Goal: Information Seeking & Learning: Check status

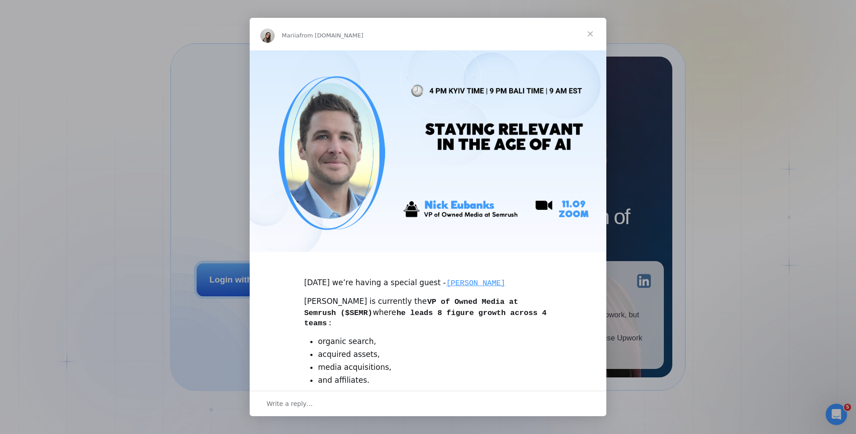
click at [591, 33] on span "Close" at bounding box center [590, 34] width 32 height 32
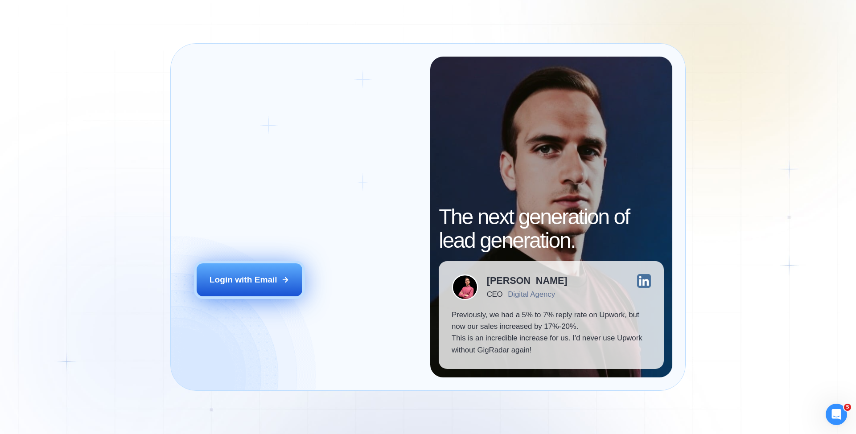
click at [243, 281] on div "Login with Email" at bounding box center [243, 280] width 68 height 12
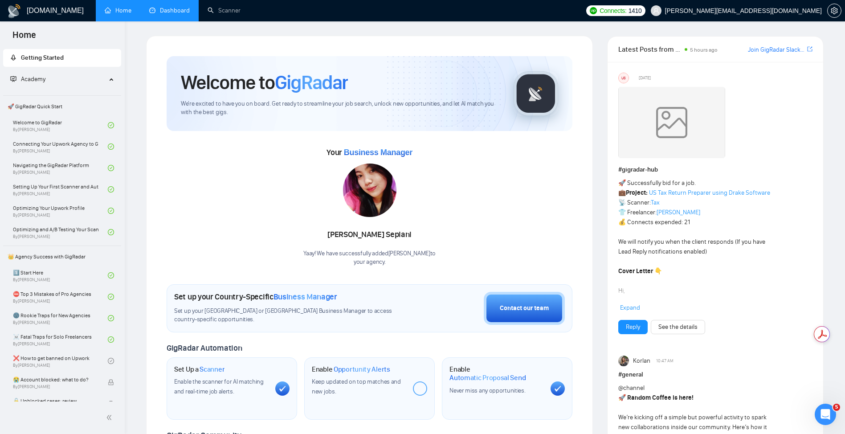
click at [173, 7] on link "Dashboard" at bounding box center [169, 11] width 41 height 8
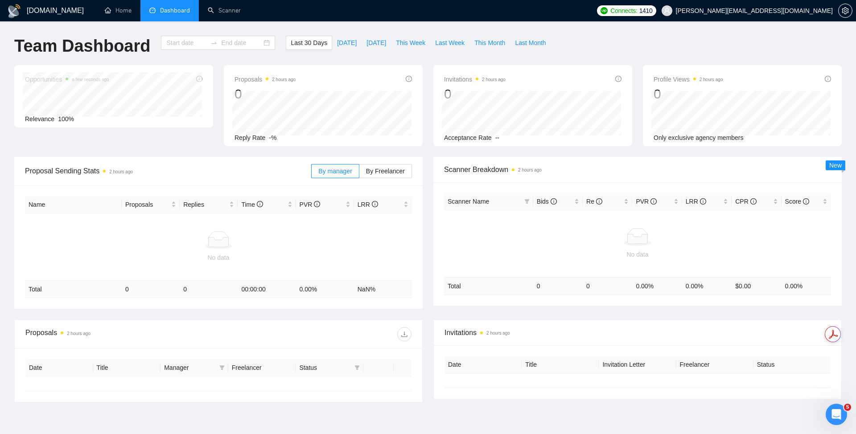
type input "2025-08-11"
type input "2025-09-10"
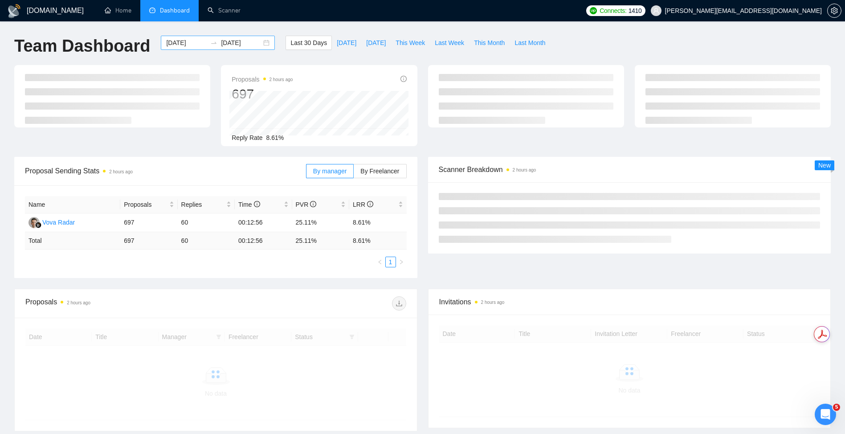
click at [178, 44] on input "2025-08-11" at bounding box center [186, 43] width 41 height 10
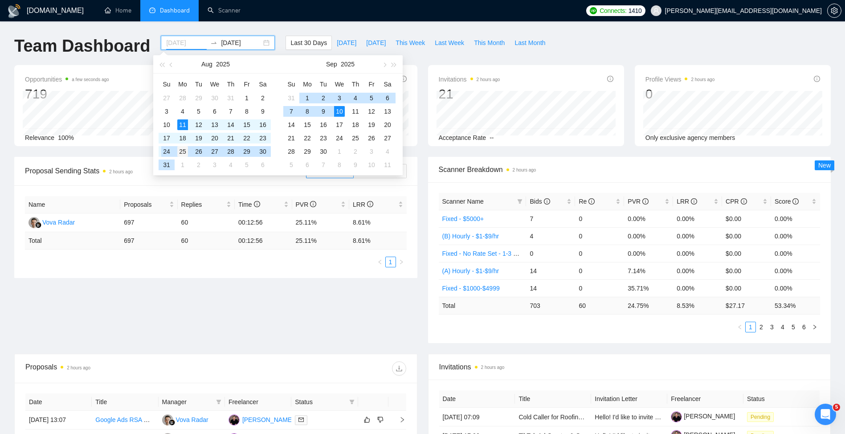
type input "2025-08-25"
click at [180, 150] on div "25" at bounding box center [182, 151] width 11 height 11
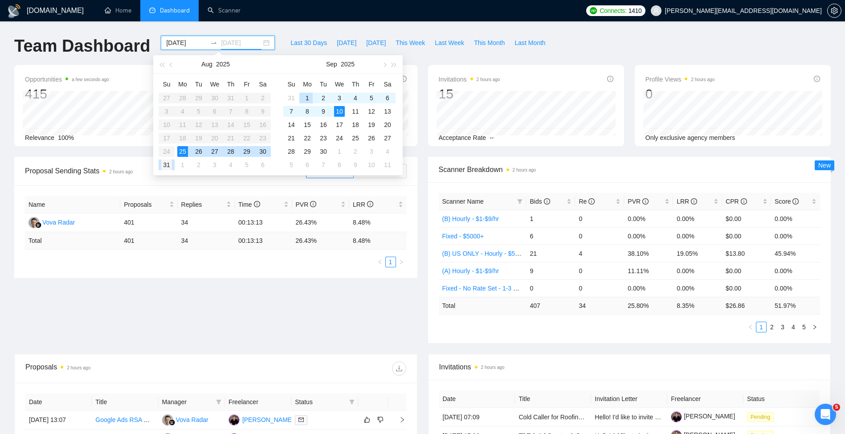
type input "2025-08-31"
click at [162, 163] on div "31" at bounding box center [166, 165] width 11 height 11
